Goal: Task Accomplishment & Management: Use online tool/utility

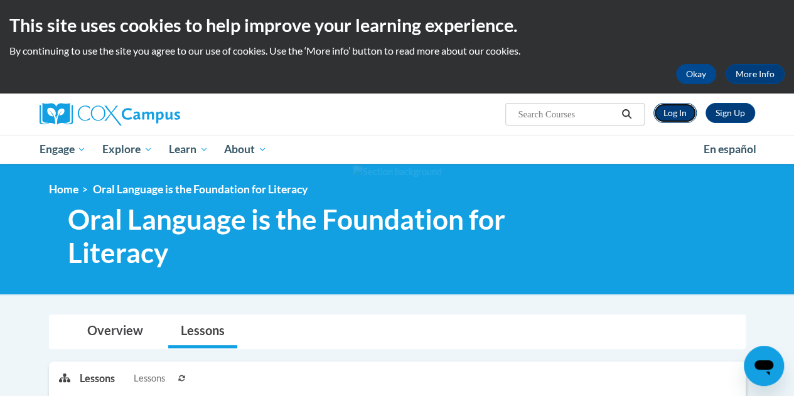
click at [686, 103] on link "Log In" at bounding box center [674, 113] width 43 height 20
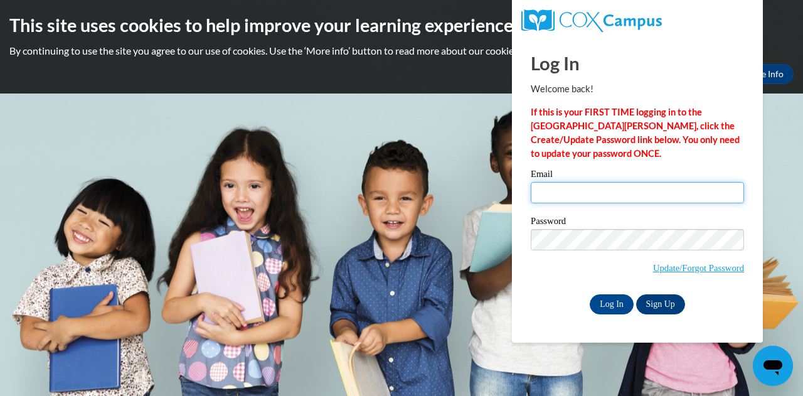
click at [604, 189] on input "Email" at bounding box center [637, 192] width 213 height 21
type input "emily.schrauth@trschools.k12.wi.us"
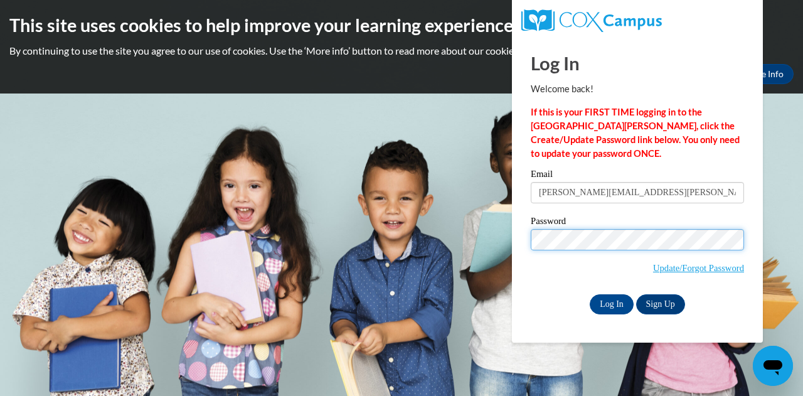
click at [590, 294] on input "Log In" at bounding box center [612, 304] width 44 height 20
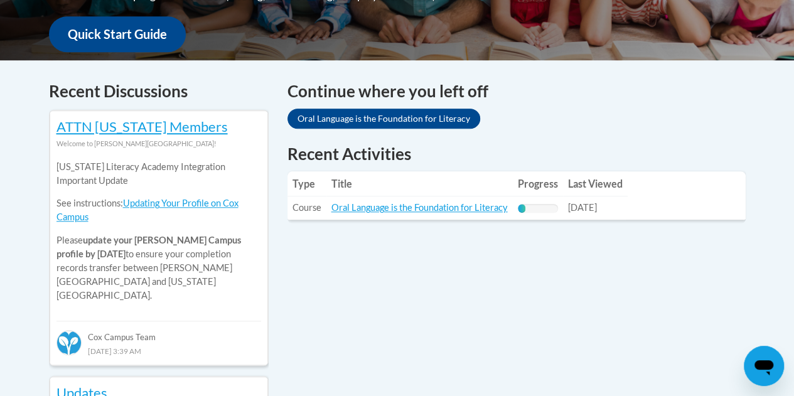
scroll to position [475, 0]
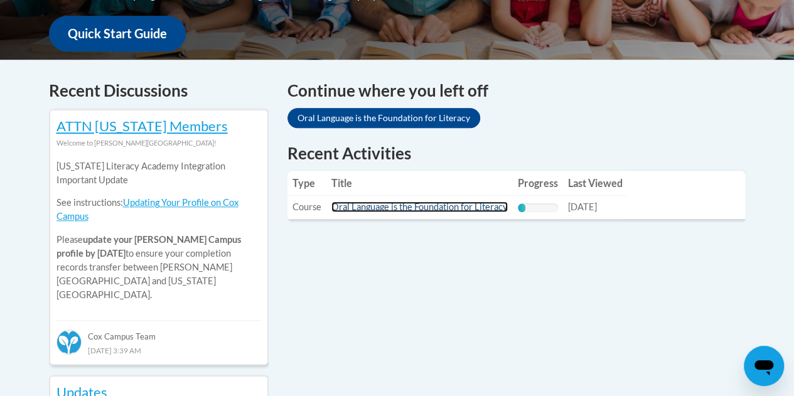
click at [382, 201] on link "Oral Language is the Foundation for Literacy" at bounding box center [419, 206] width 176 height 11
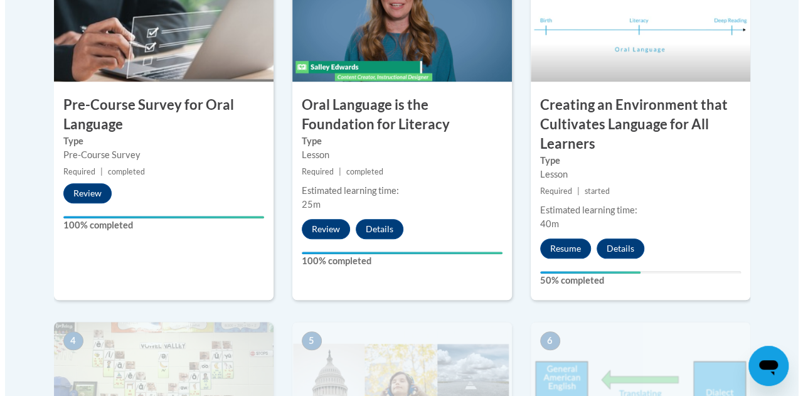
scroll to position [495, 0]
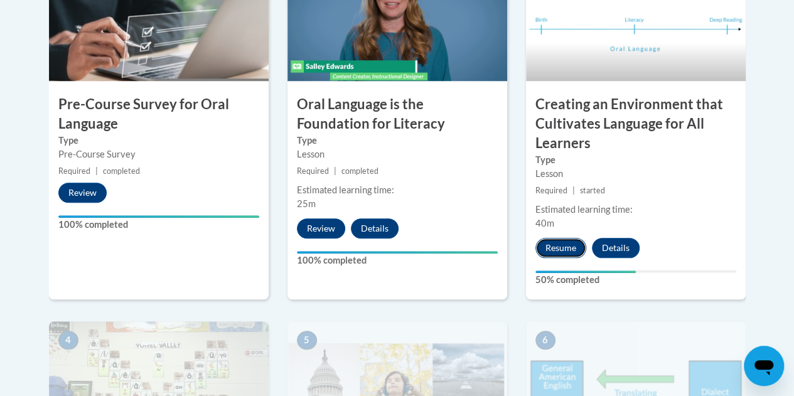
click at [571, 249] on button "Resume" at bounding box center [560, 248] width 51 height 20
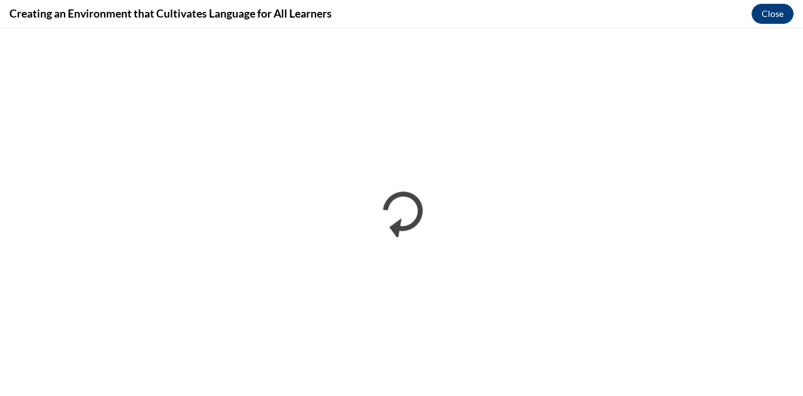
scroll to position [0, 0]
